Goal: Task Accomplishment & Management: Use online tool/utility

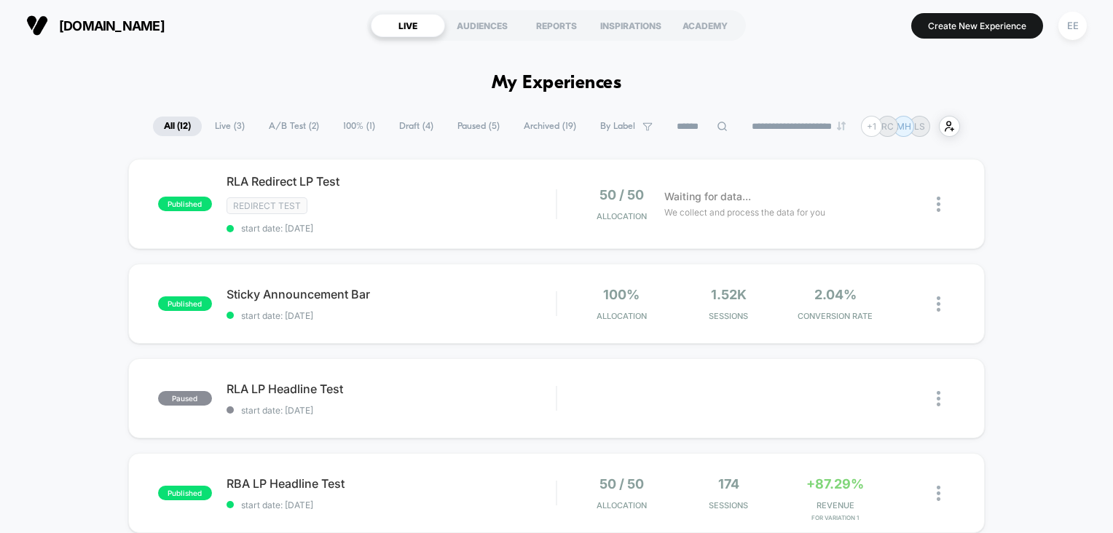
drag, startPoint x: 634, startPoint y: 1, endPoint x: 336, endPoint y: 43, distance: 300.8
click at [336, 43] on section "[DOMAIN_NAME]" at bounding box center [189, 25] width 334 height 36
click at [997, 32] on button "Create New Experience" at bounding box center [977, 25] width 132 height 25
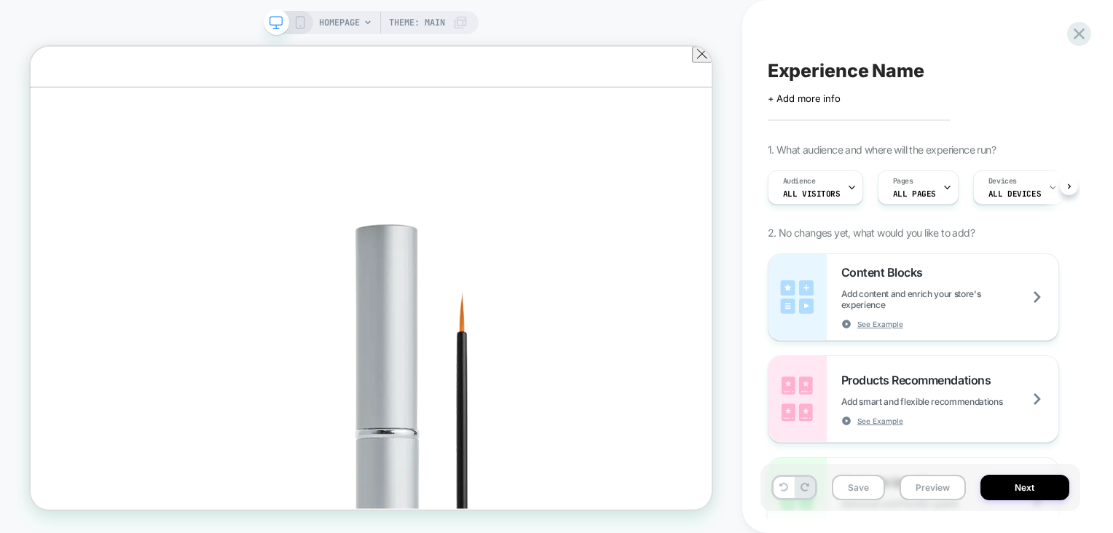
click at [373, 16] on div "HOMEPAGE Theme: MAIN" at bounding box center [393, 22] width 149 height 23
click at [359, 26] on div "HOMEPAGE Theme: MAIN" at bounding box center [393, 22] width 149 height 23
click at [364, 19] on div "HOMEPAGE Theme: MAIN" at bounding box center [393, 22] width 149 height 23
click at [345, 20] on span "HOMEPAGE" at bounding box center [339, 22] width 41 height 23
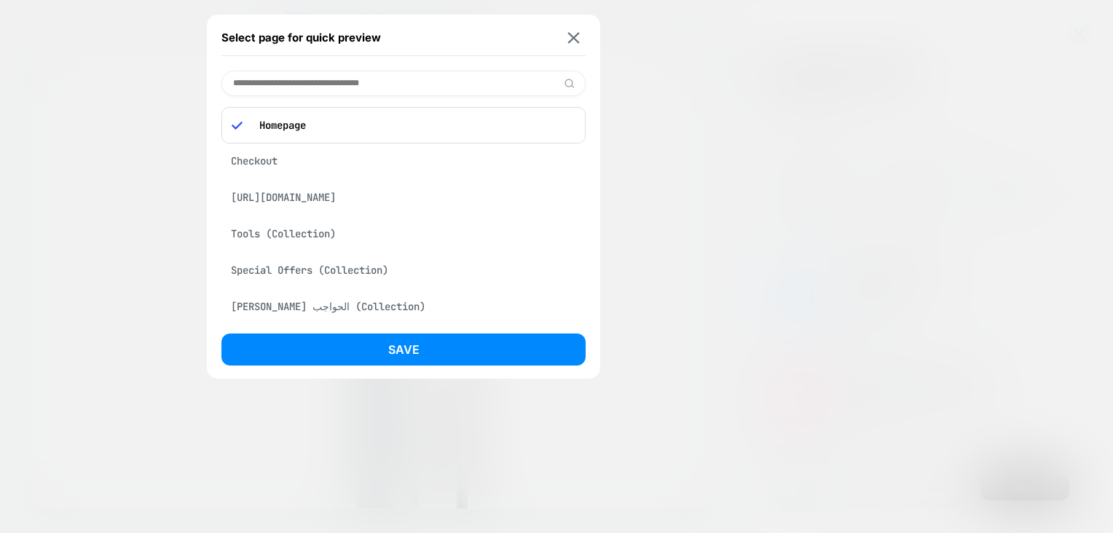
click at [358, 167] on div "Checkout" at bounding box center [403, 161] width 364 height 28
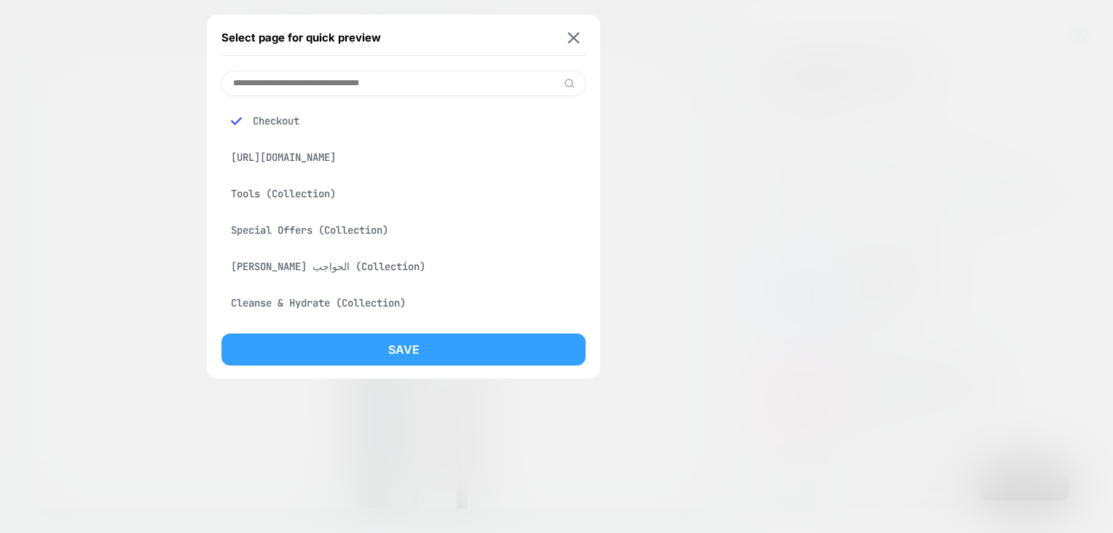
click at [412, 340] on button "Save" at bounding box center [403, 350] width 364 height 32
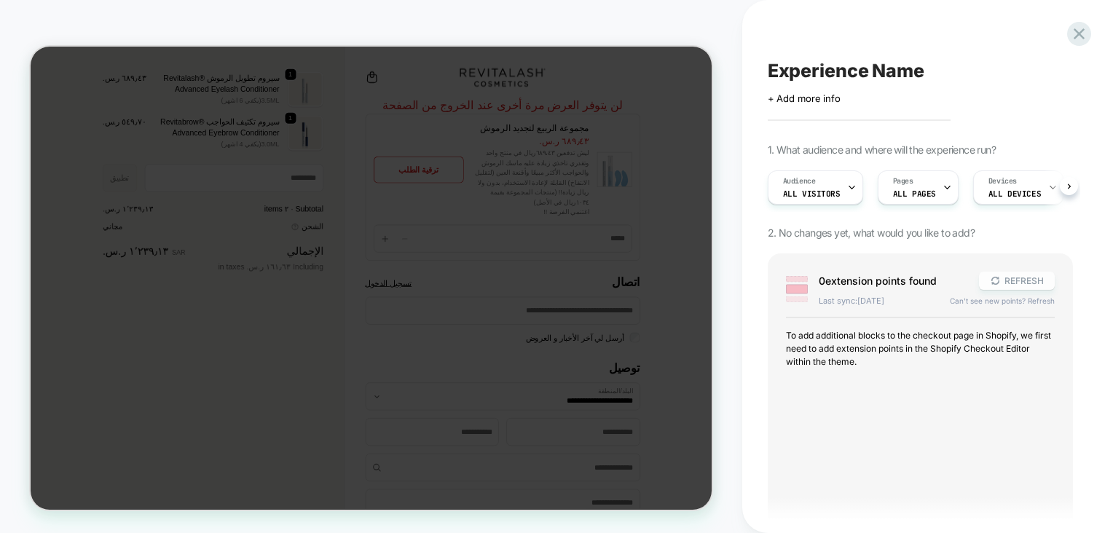
click at [1017, 283] on button "REFRESH" at bounding box center [1017, 281] width 76 height 18
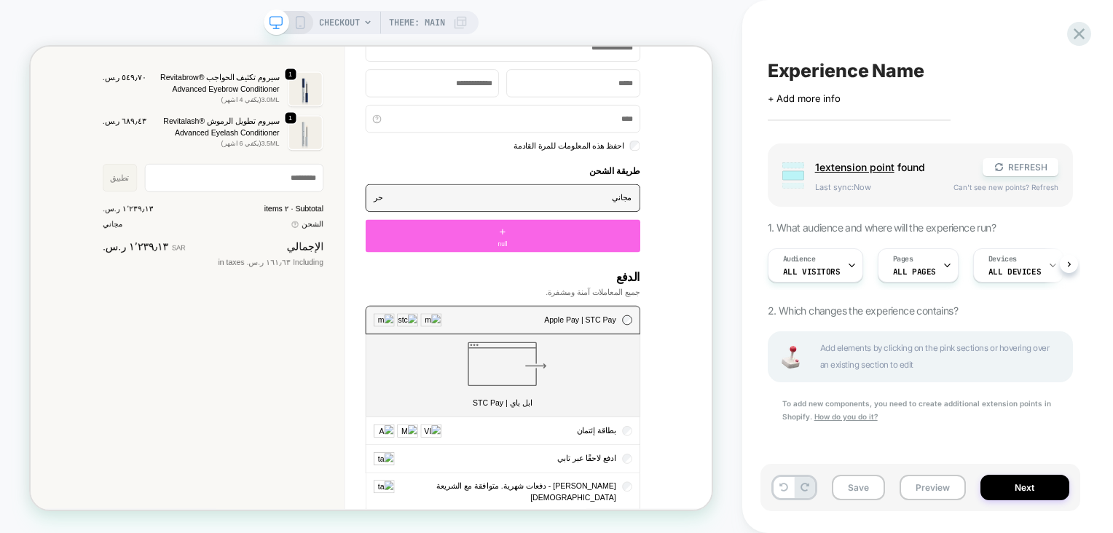
scroll to position [752, 0]
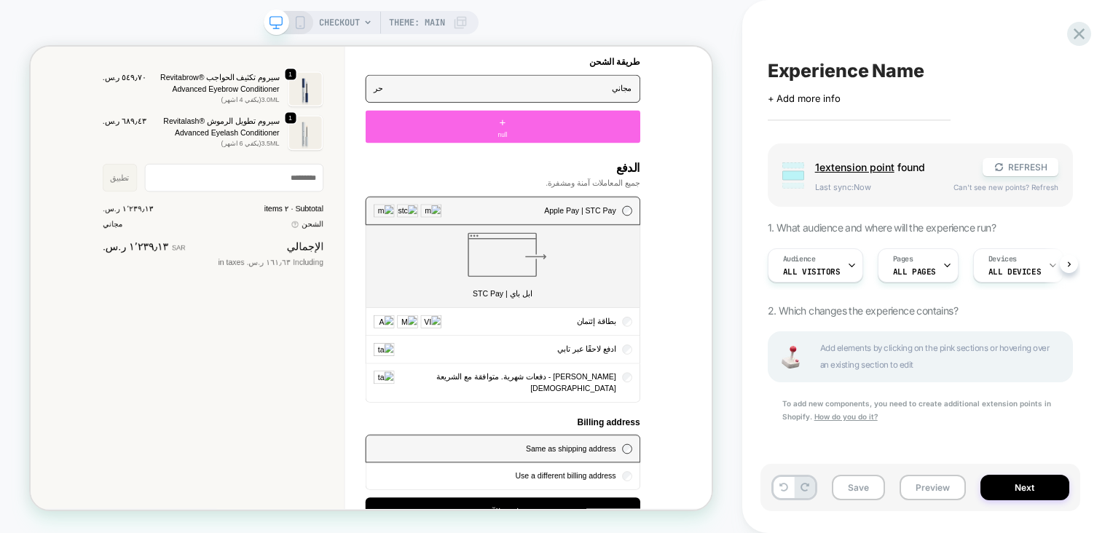
click at [768, 268] on span "Apple Pay | STC Pay" at bounding box center [762, 265] width 95 height 12
click at [744, 268] on span "Apple Pay | STC Pay" at bounding box center [762, 265] width 95 height 12
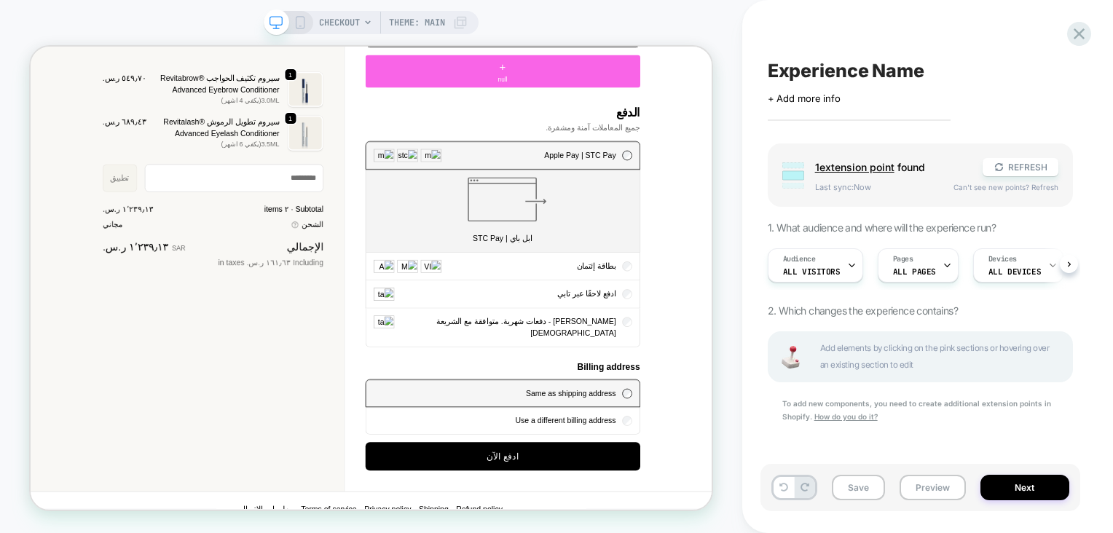
scroll to position [830, 0]
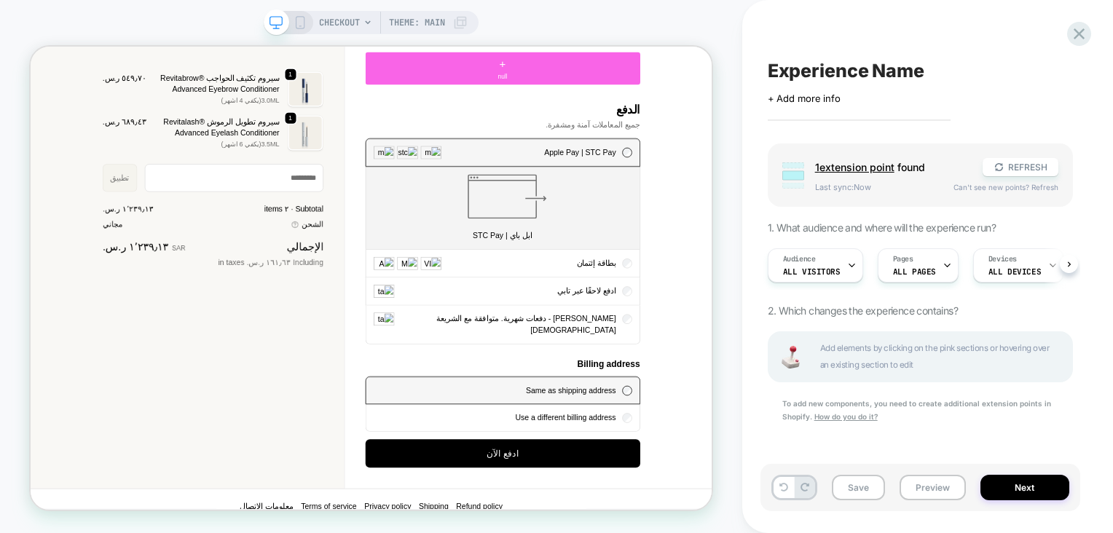
click at [723, 342] on div "بطاقة إئتمان" at bounding box center [660, 336] width 365 height 36
click at [524, 329] on img "الدفع" at bounding box center [533, 335] width 28 height 17
click at [540, 327] on img "الدفع" at bounding box center [533, 335] width 28 height 17
click at [565, 329] on img "الدفع" at bounding box center [565, 335] width 28 height 17
click at [806, 189] on span "Apple Pay | STC Pay" at bounding box center [762, 187] width 95 height 12
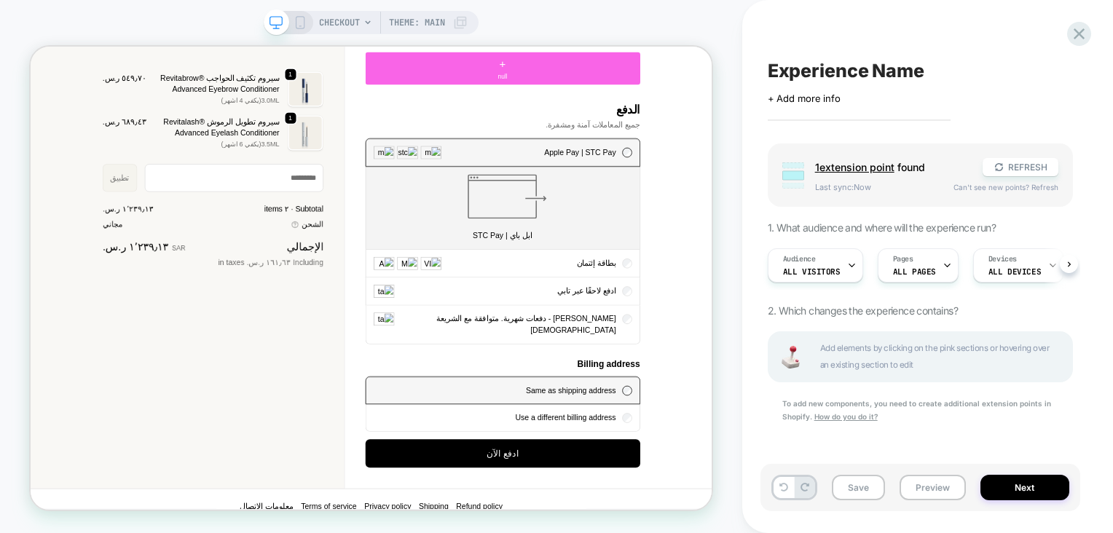
click at [785, 193] on div "Apple Pay | STC Pay" at bounding box center [660, 188] width 365 height 36
click at [1064, 263] on div "Audience All Visitors Pages ALL PAGES Devices ALL DEVICES" at bounding box center [912, 265] width 305 height 49
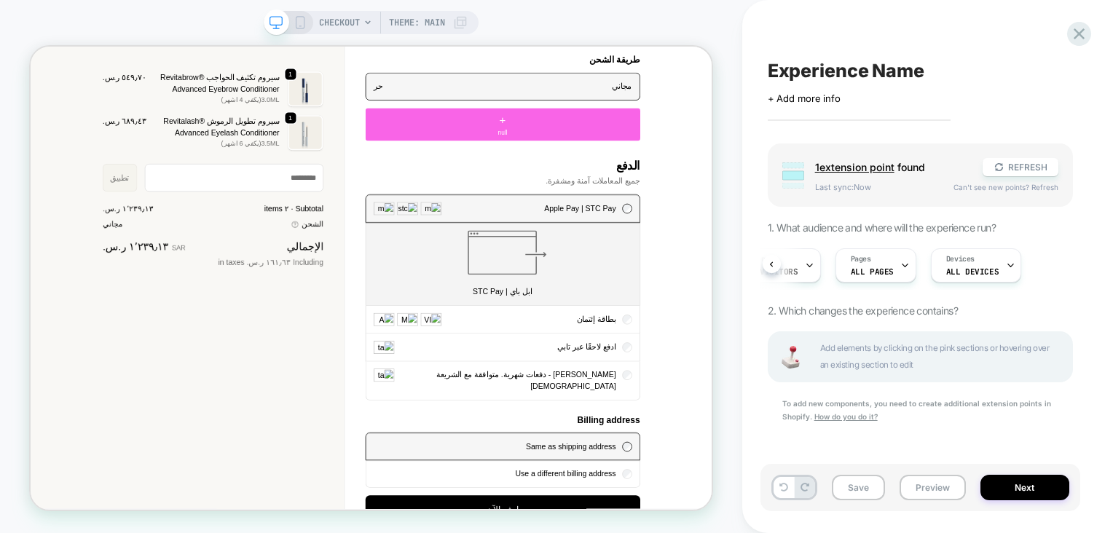
scroll to position [733, 0]
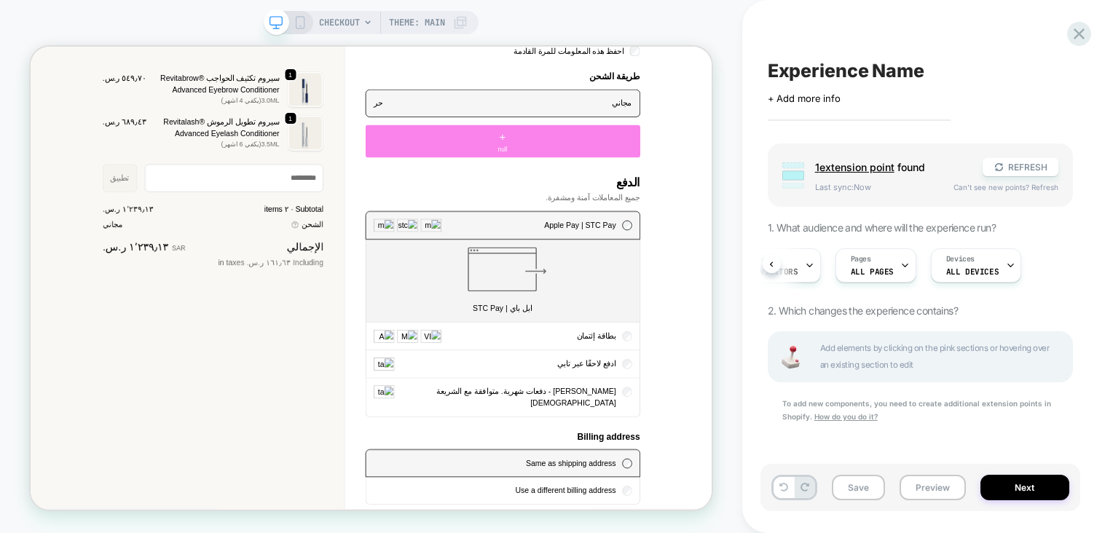
click at [707, 173] on div "+ null" at bounding box center [660, 174] width 366 height 44
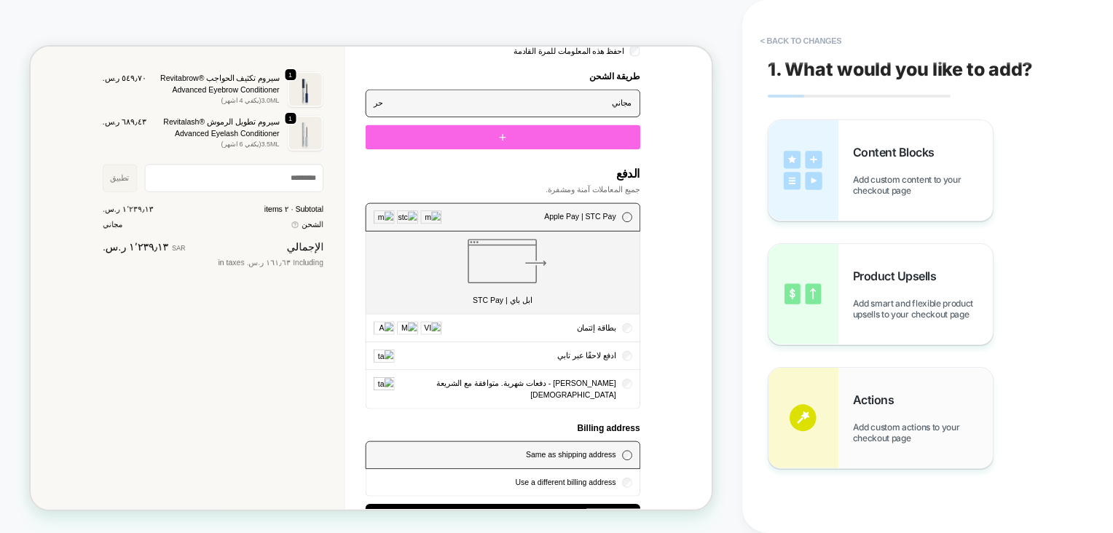
click at [886, 404] on span "Actions" at bounding box center [877, 400] width 49 height 15
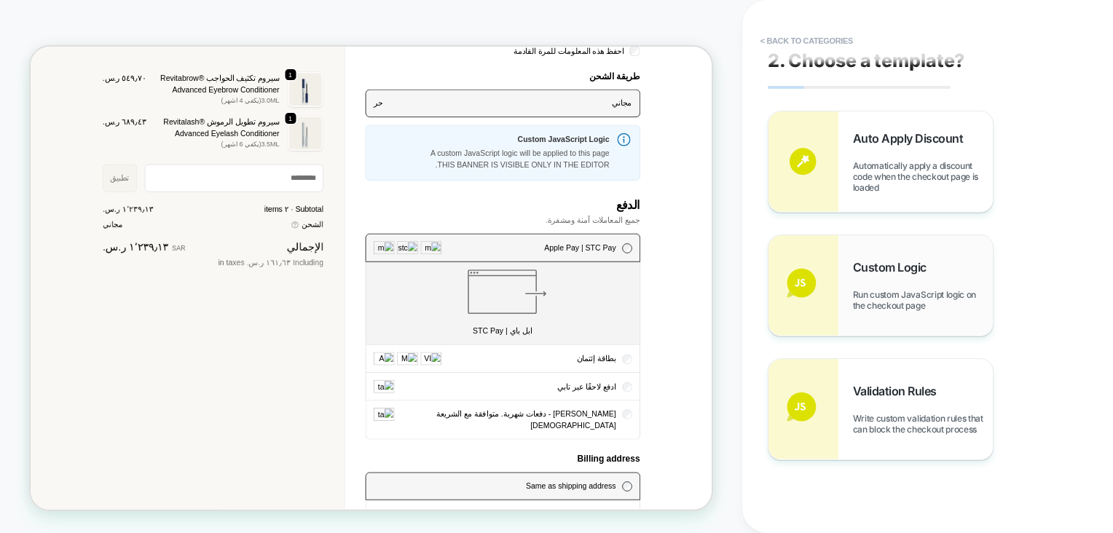
scroll to position [0, 0]
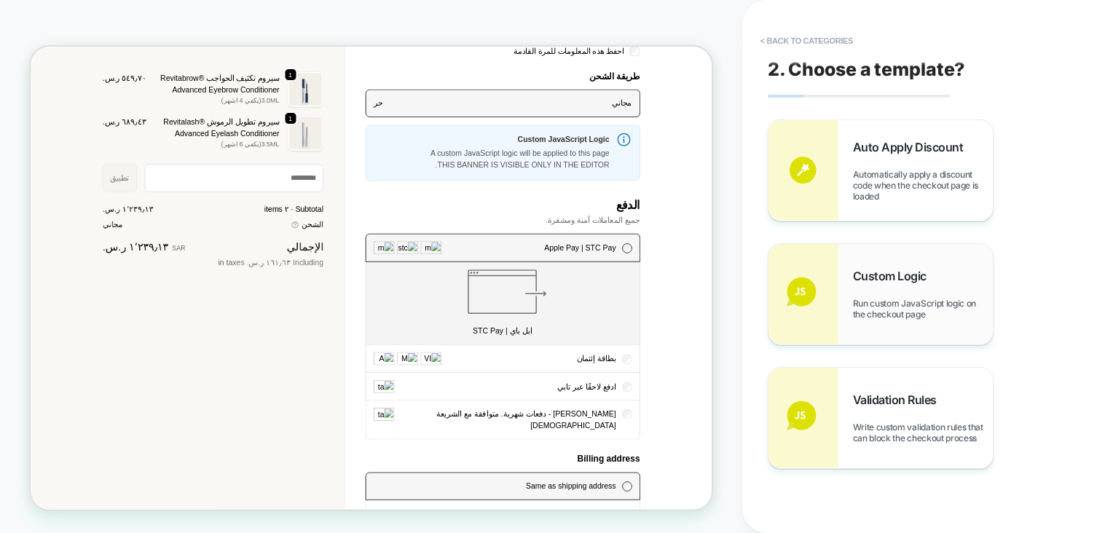
click at [917, 326] on div "Custom Logic Run custom JavaScript logic on the checkout page" at bounding box center [880, 294] width 224 height 101
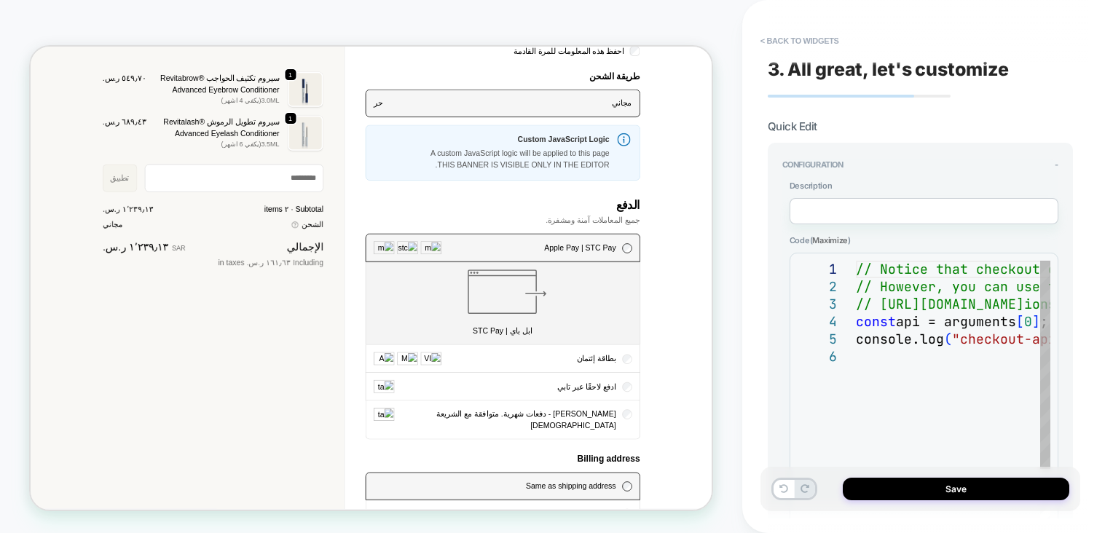
click at [870, 208] on textarea at bounding box center [924, 211] width 269 height 26
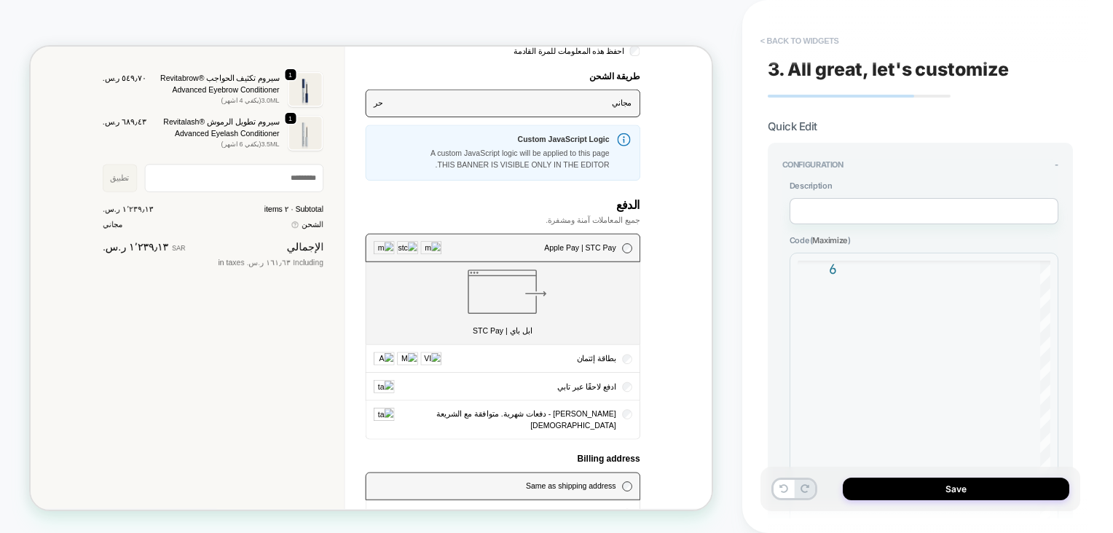
click at [771, 47] on button "< Back to widgets" at bounding box center [799, 40] width 93 height 23
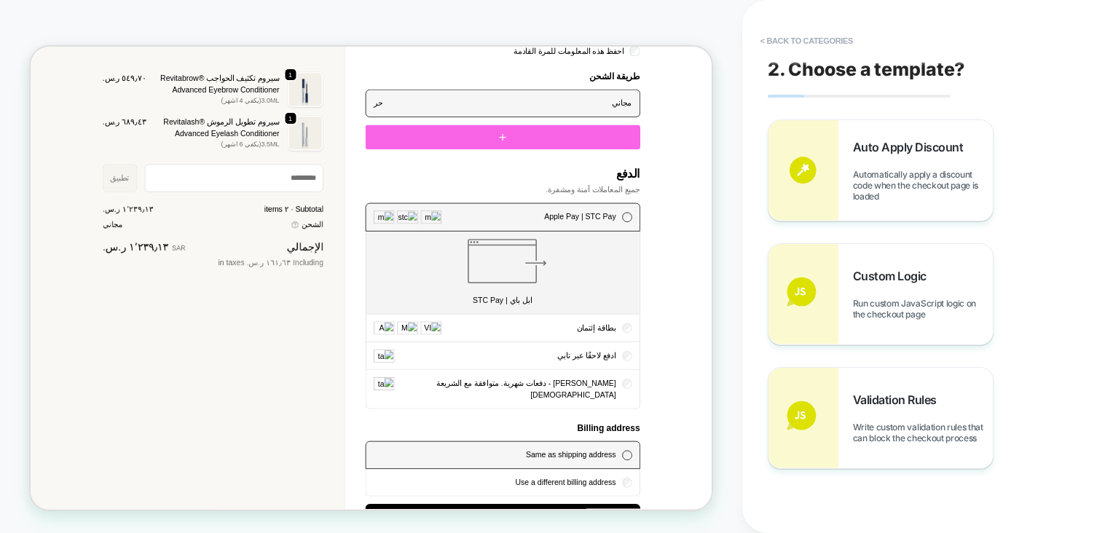
click at [792, 170] on div at bounding box center [660, 168] width 366 height 33
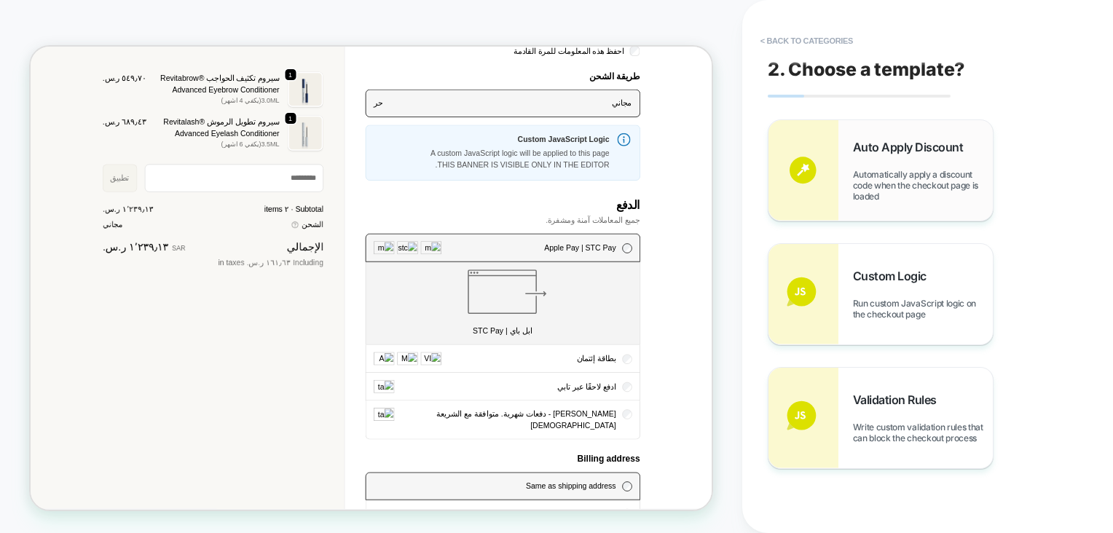
click at [870, 184] on span "Automatically apply a discount code when the checkout page is loaded" at bounding box center [923, 185] width 140 height 33
type textarea "*"
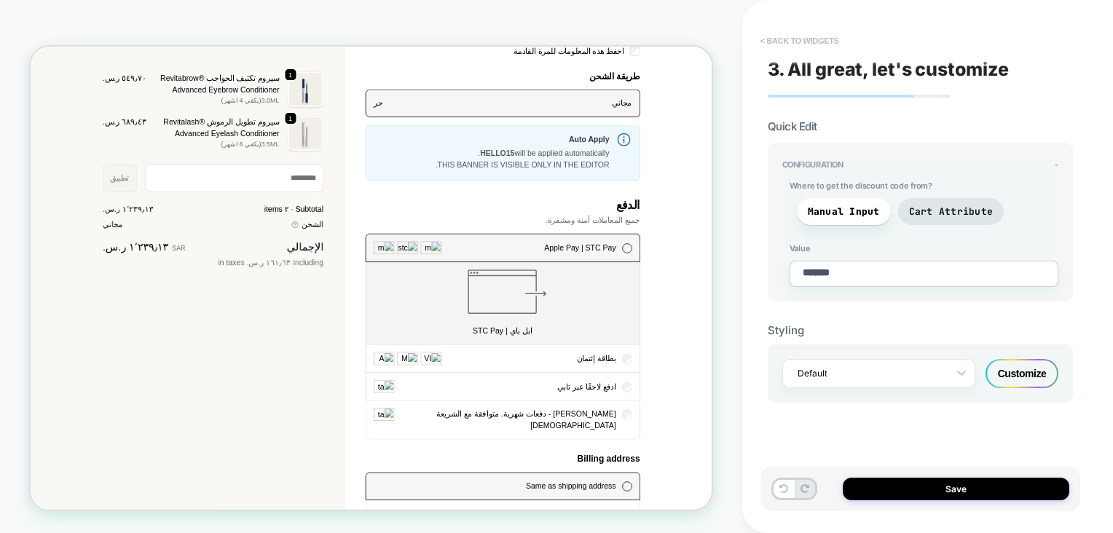
click at [772, 47] on button "< Back to widgets" at bounding box center [799, 40] width 93 height 23
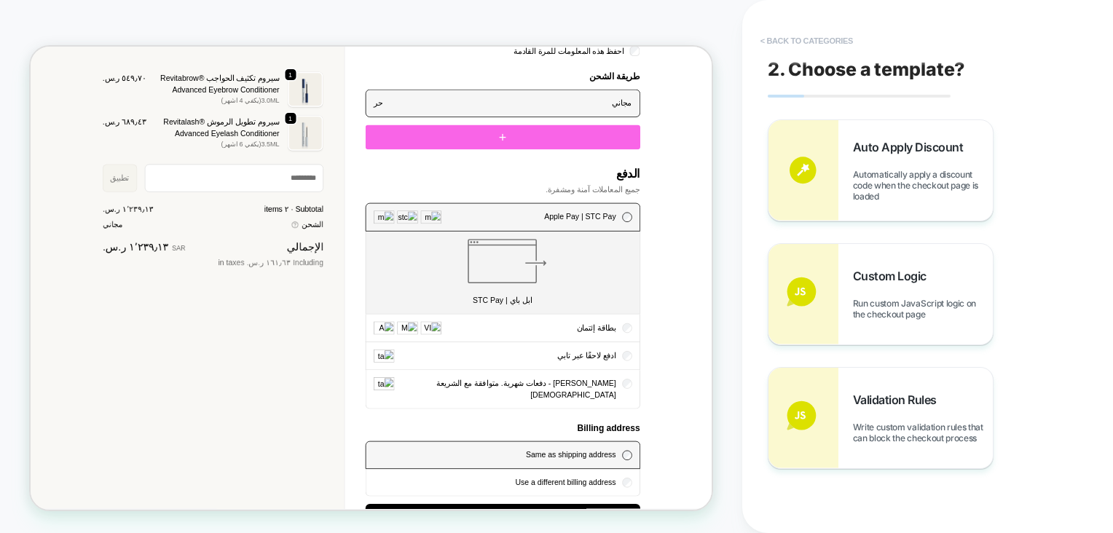
click at [778, 44] on button "< Back to categories" at bounding box center [806, 40] width 107 height 23
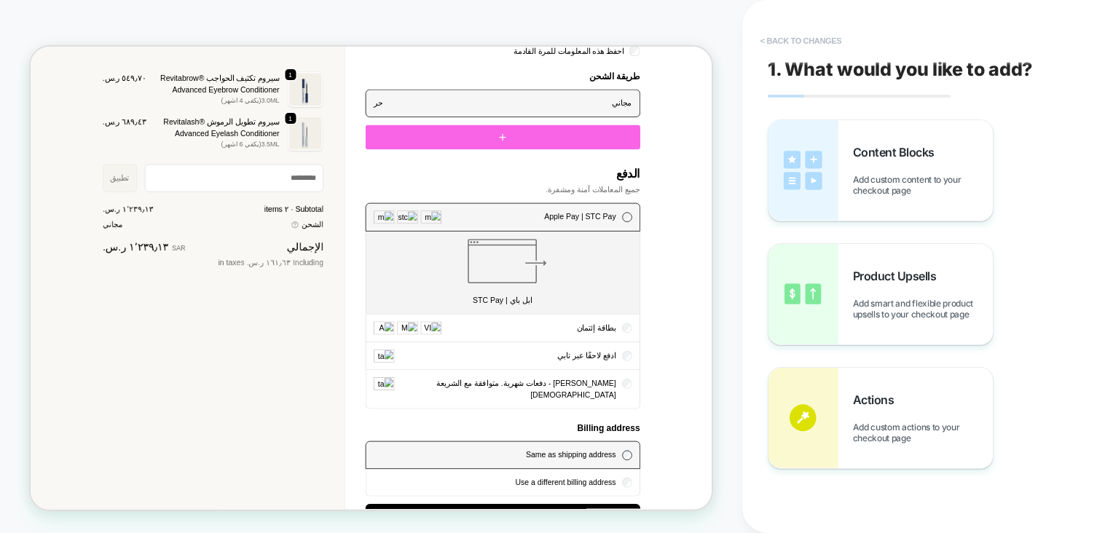
click at [778, 44] on button "< Back to changes" at bounding box center [801, 40] width 96 height 23
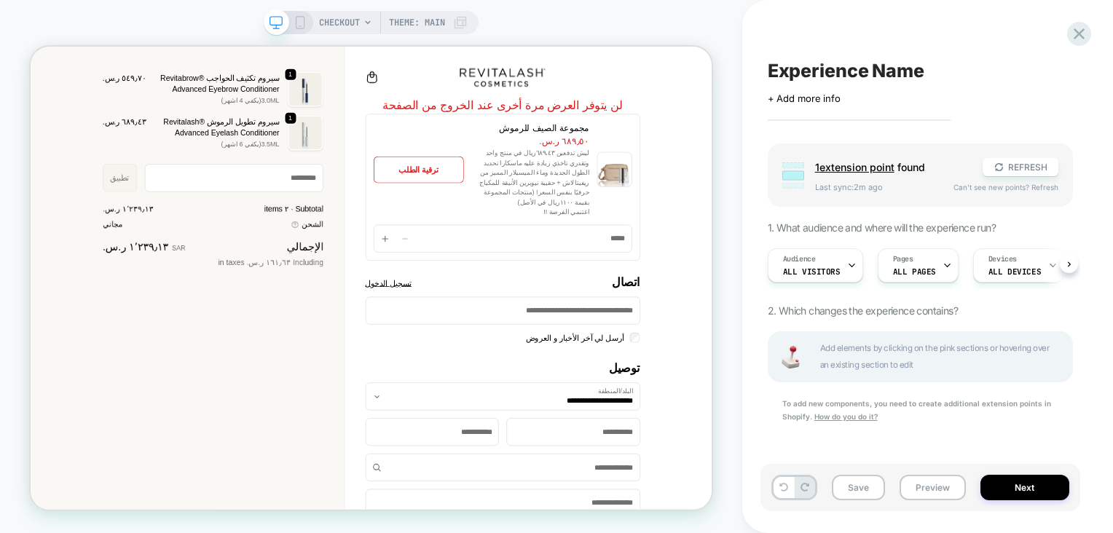
click at [716, 218] on p "ليش تدفعين ٦٨٩،٤٣ريال في منتج واحد وتقدري تاخذي زيادة عليه ماسكارا تحديد الطول …" at bounding box center [696, 221] width 157 height 79
click at [742, 206] on p "ليش تدفعين ٦٨٩،٤٣ريال في منتج واحد وتقدري تاخذي زيادة عليه ماسكارا تحديد الطول …" at bounding box center [696, 221] width 157 height 79
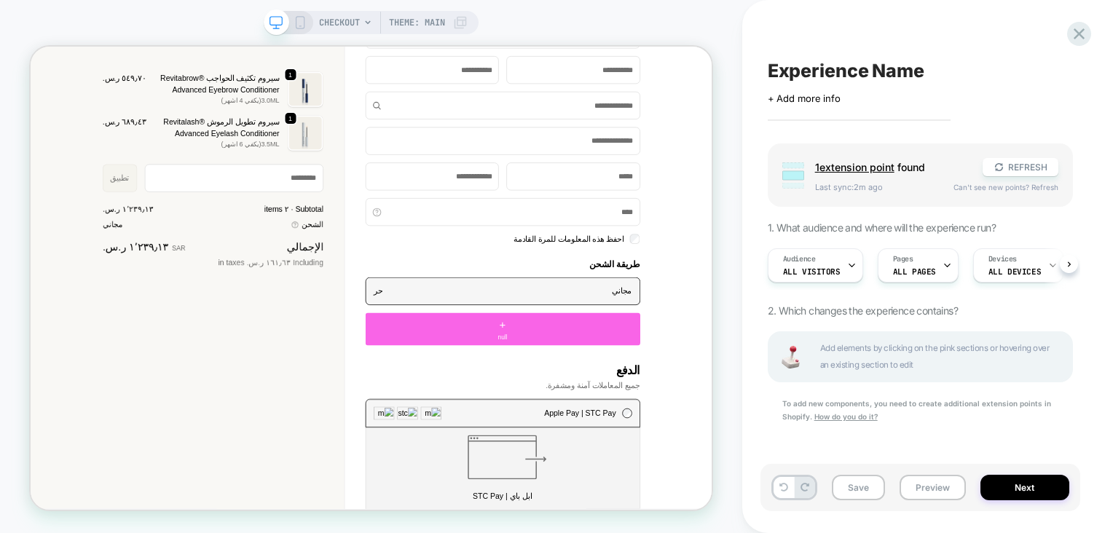
scroll to position [631, 0]
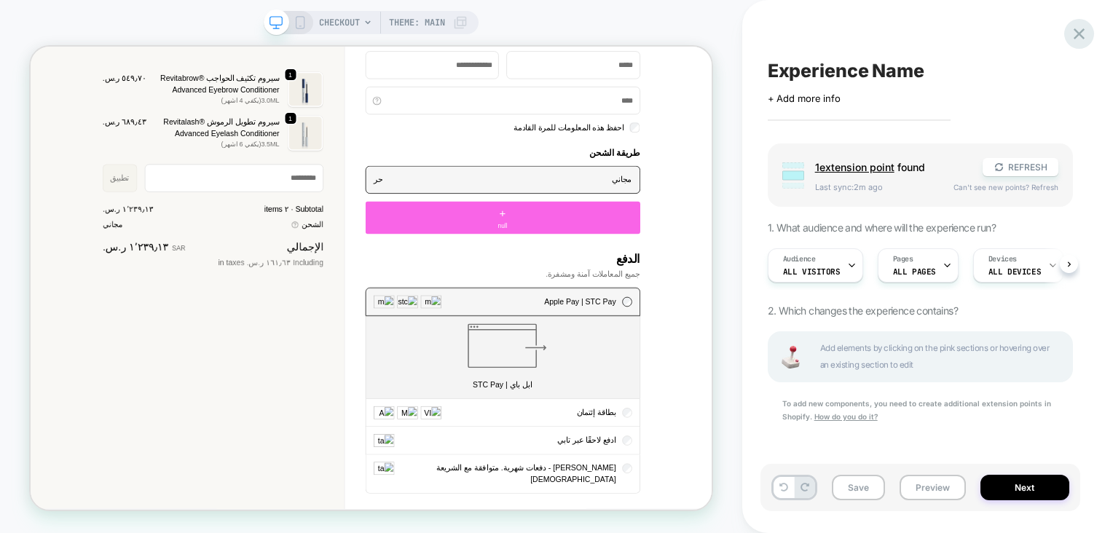
click at [1072, 42] on icon at bounding box center [1079, 34] width 20 height 20
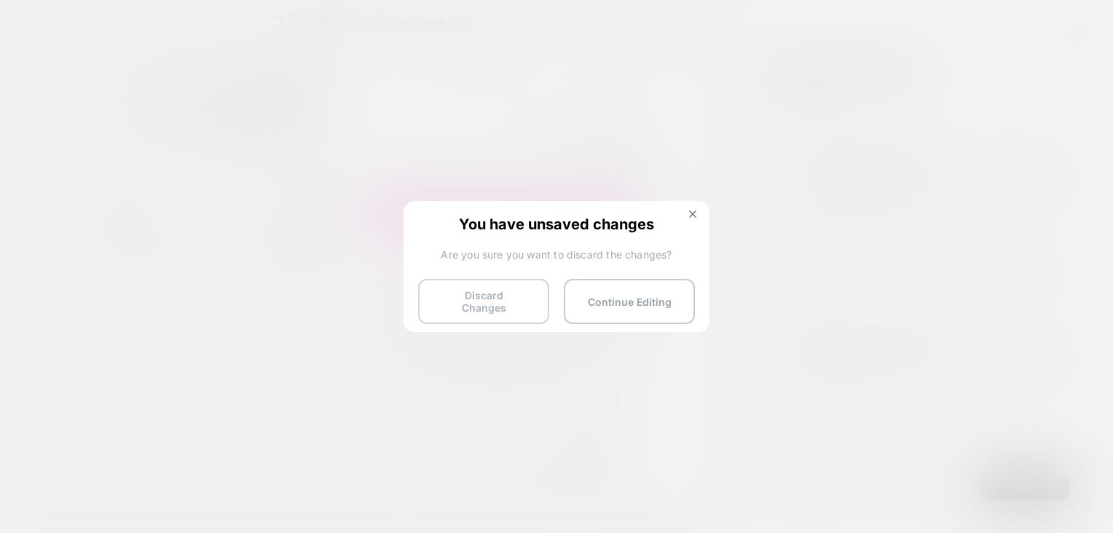
click at [530, 294] on button "Discard Changes" at bounding box center [483, 301] width 131 height 45
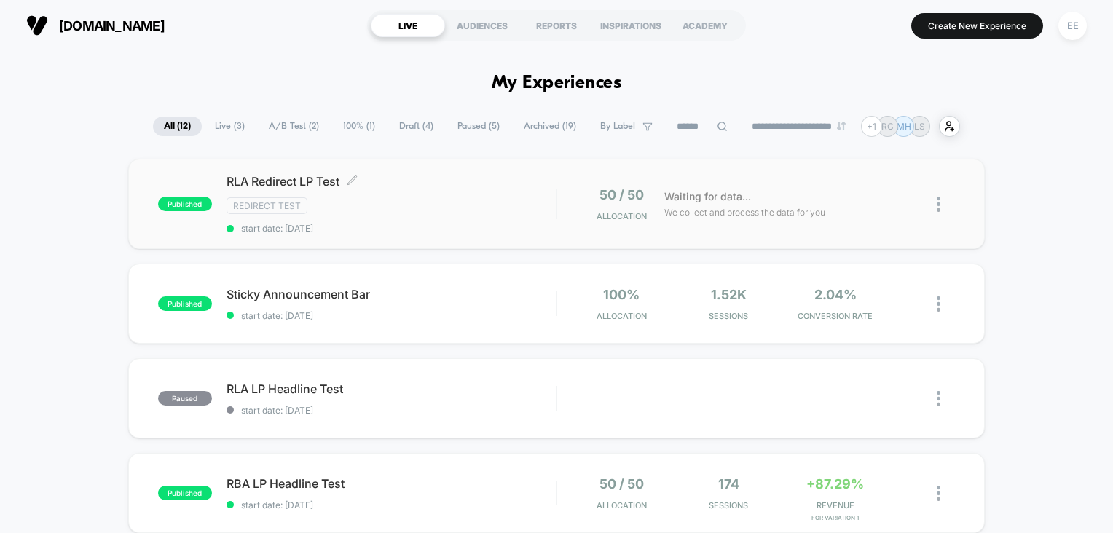
click at [409, 201] on div "Redirect Test" at bounding box center [392, 205] width 330 height 17
